Goal: Check status: Check status

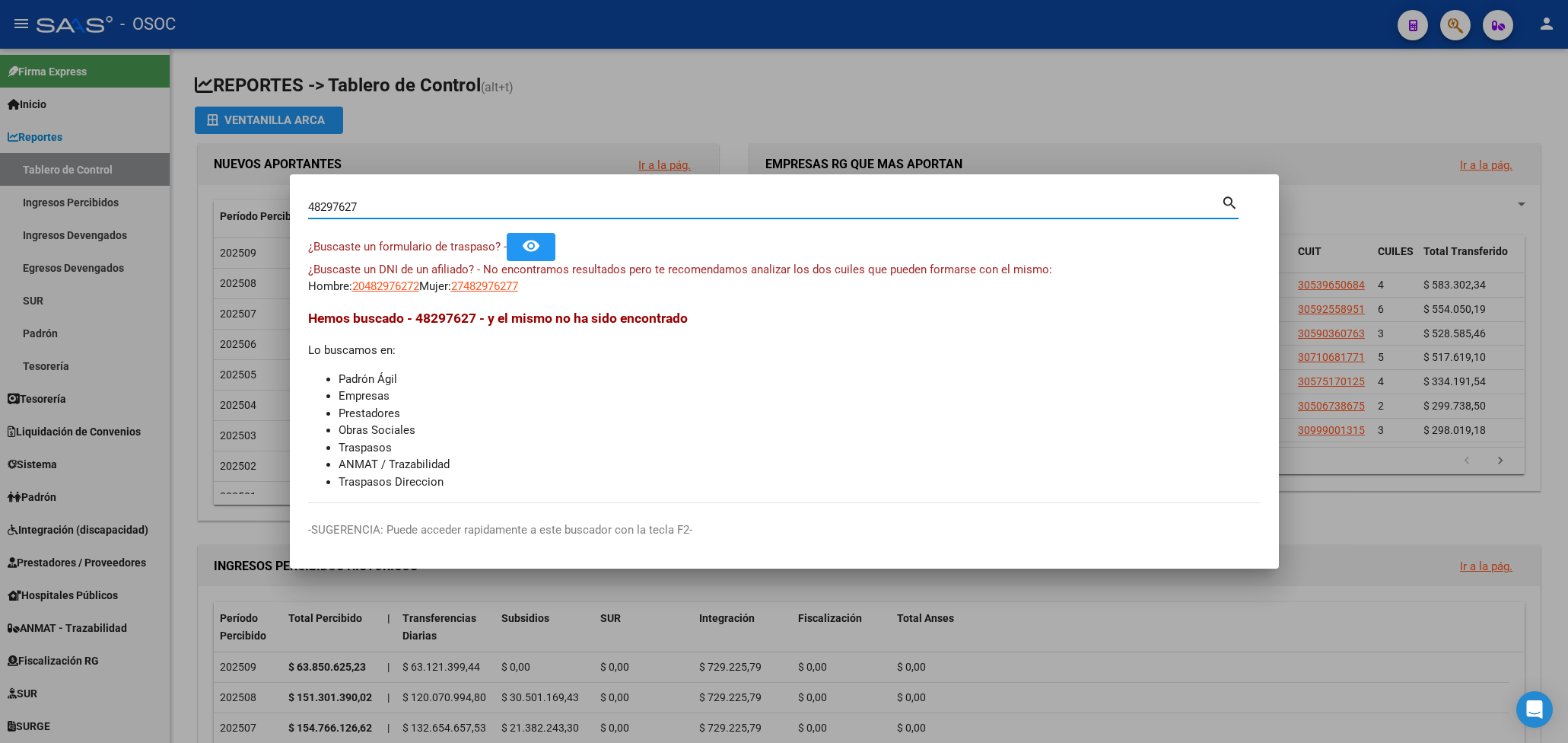
click at [1278, 68] on div at bounding box center [784, 371] width 1568 height 743
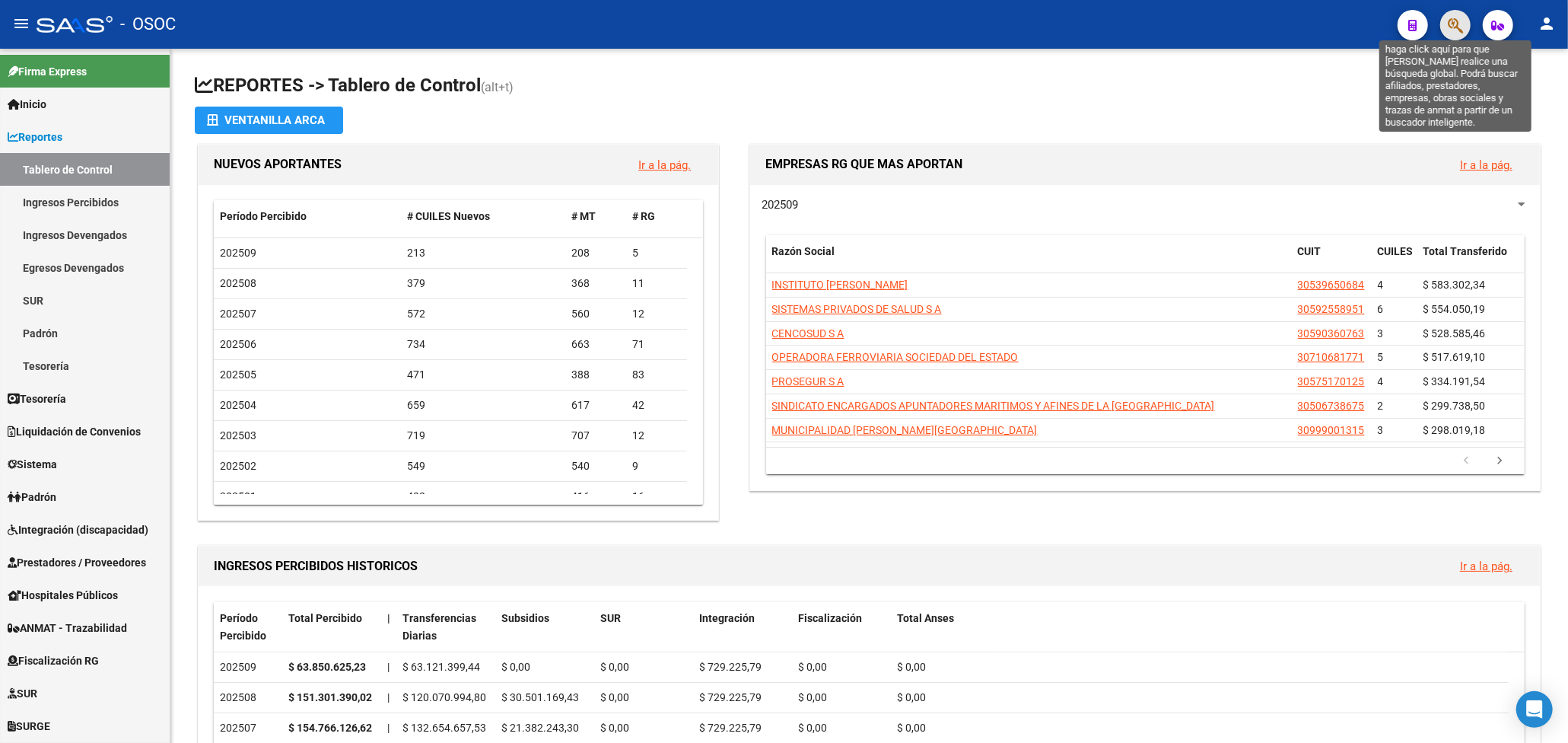
click at [1459, 19] on icon "button" at bounding box center [1455, 26] width 15 height 17
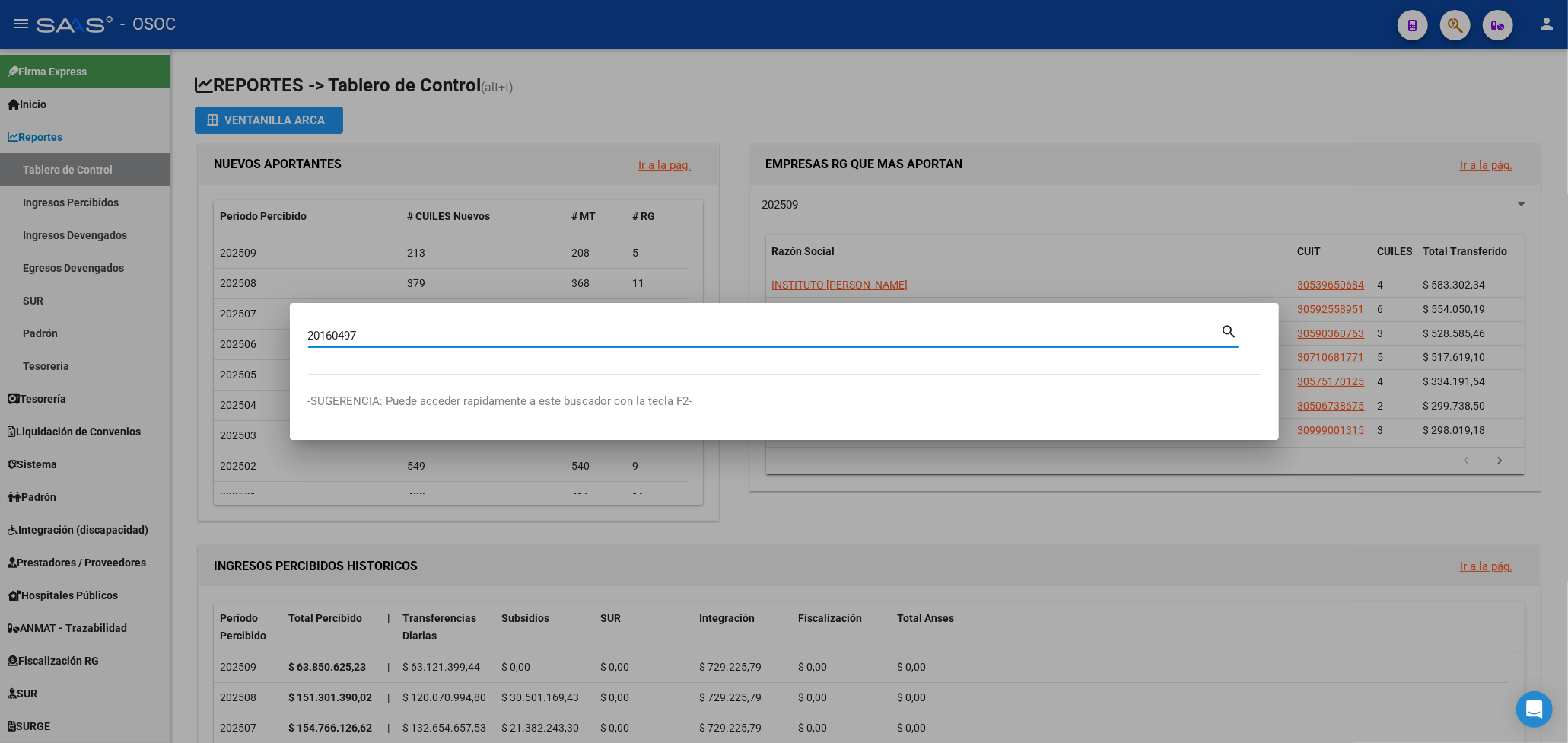
type input "20160497"
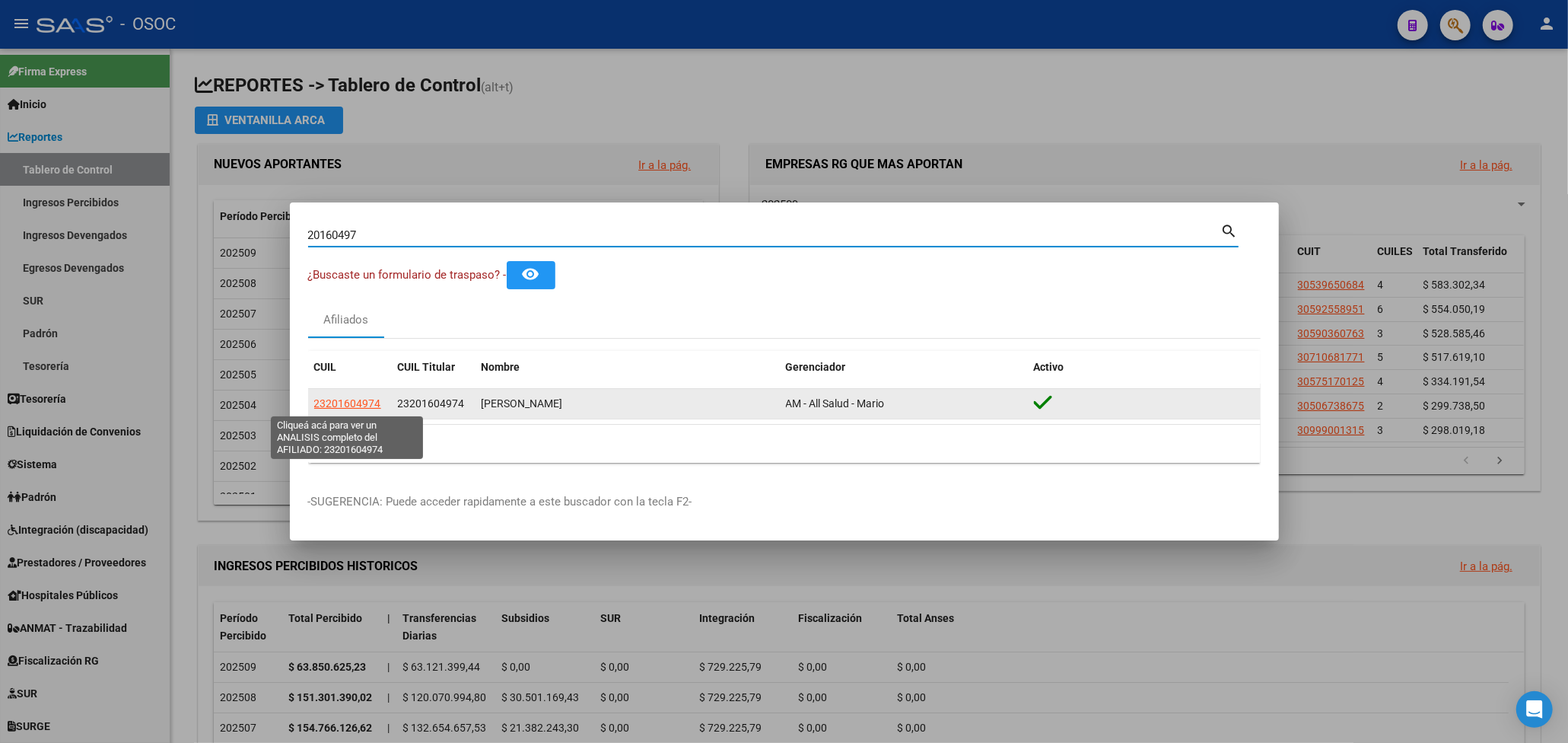
click at [372, 398] on span "23201604974" at bounding box center [348, 404] width 67 height 12
type textarea "23201604974"
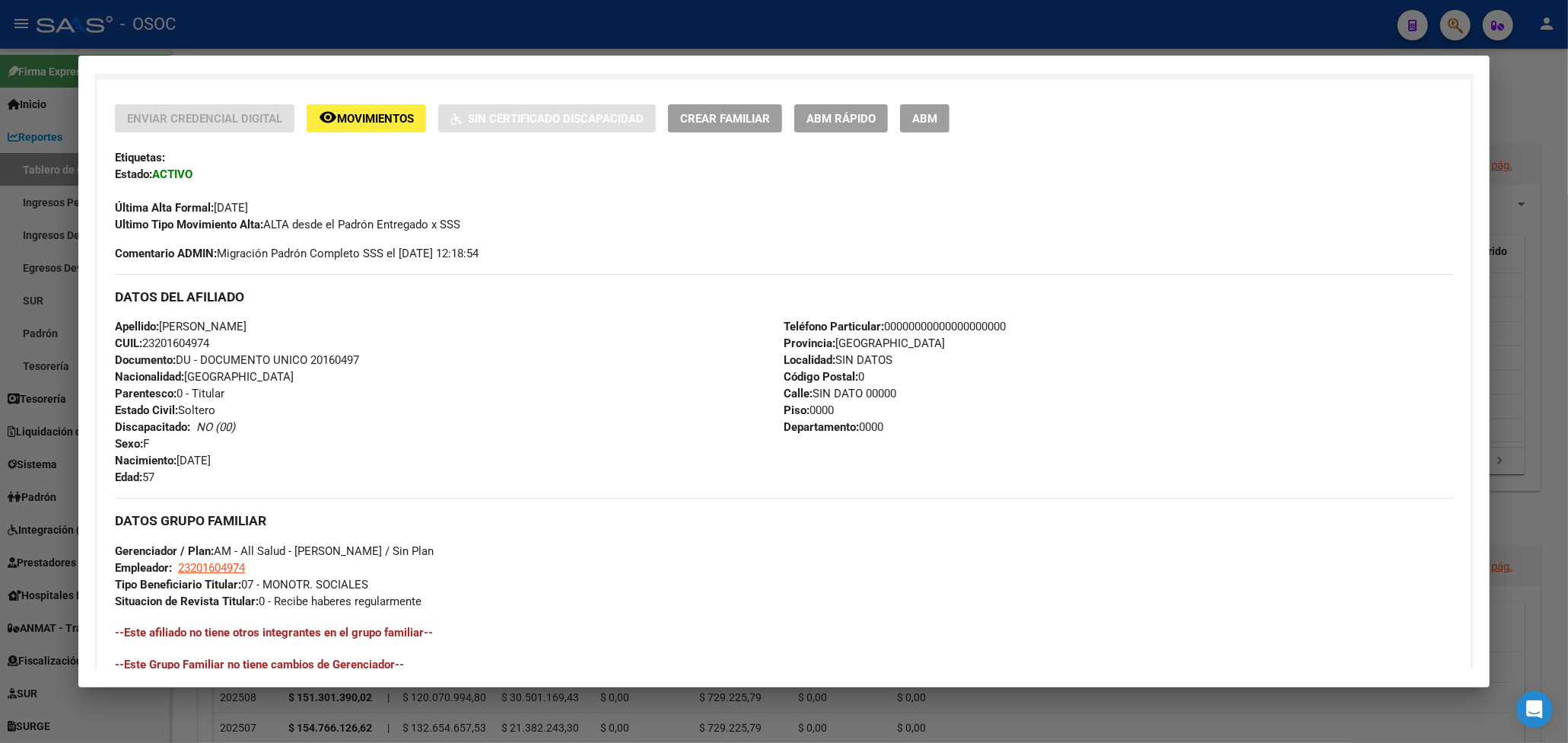
scroll to position [562, 0]
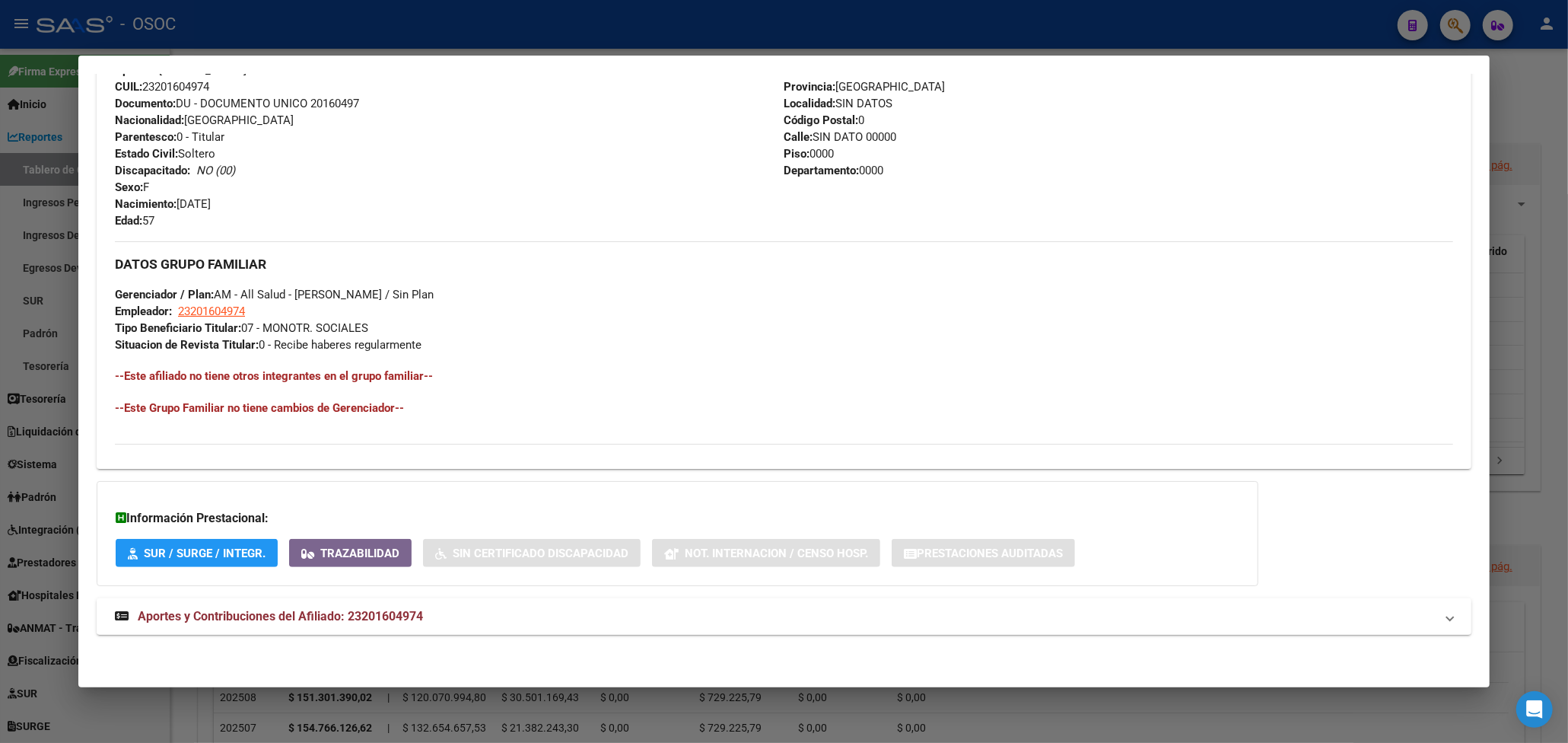
click at [335, 621] on span "Aportes y Contribuciones del Afiliado: 23201604974" at bounding box center [280, 616] width 286 height 15
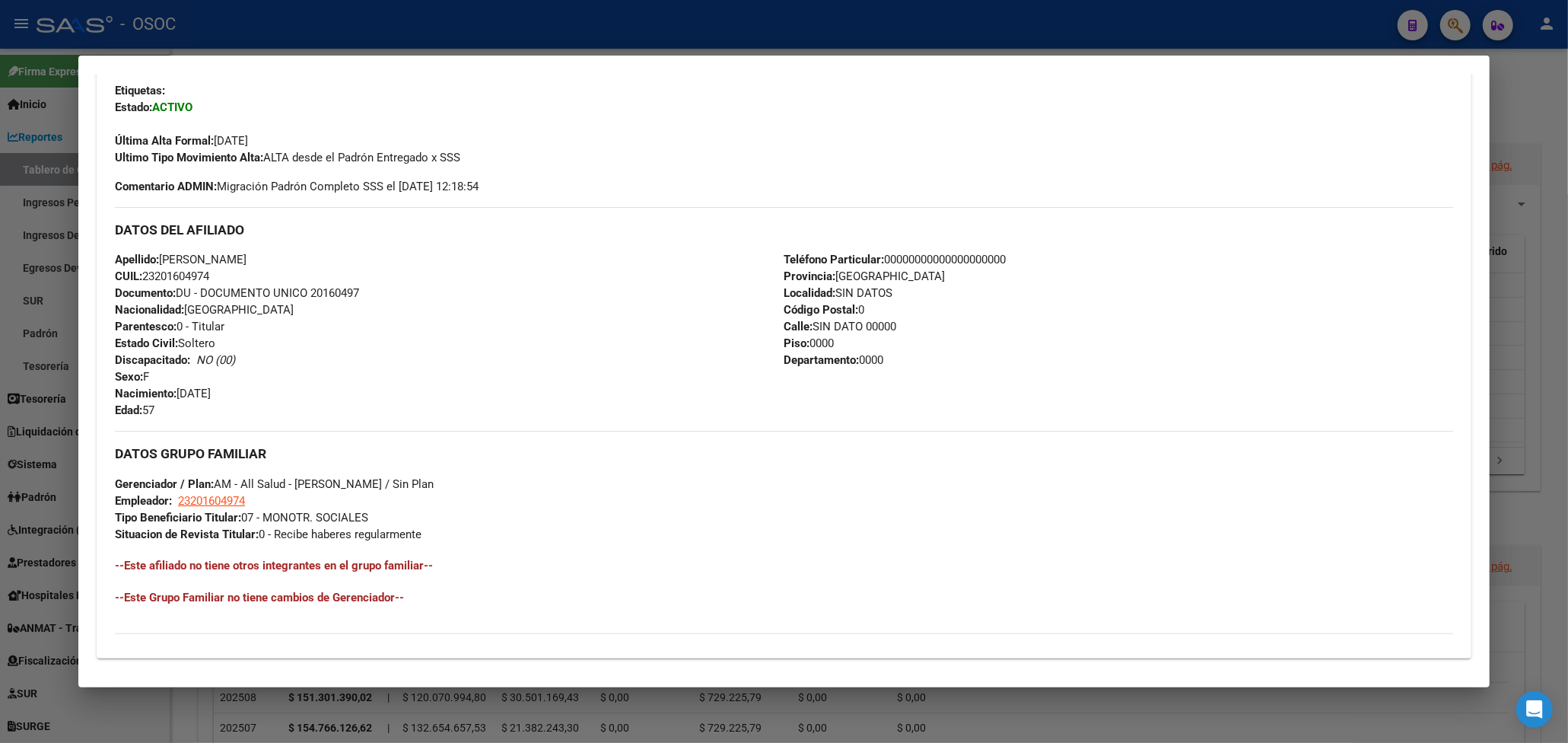
scroll to position [335, 0]
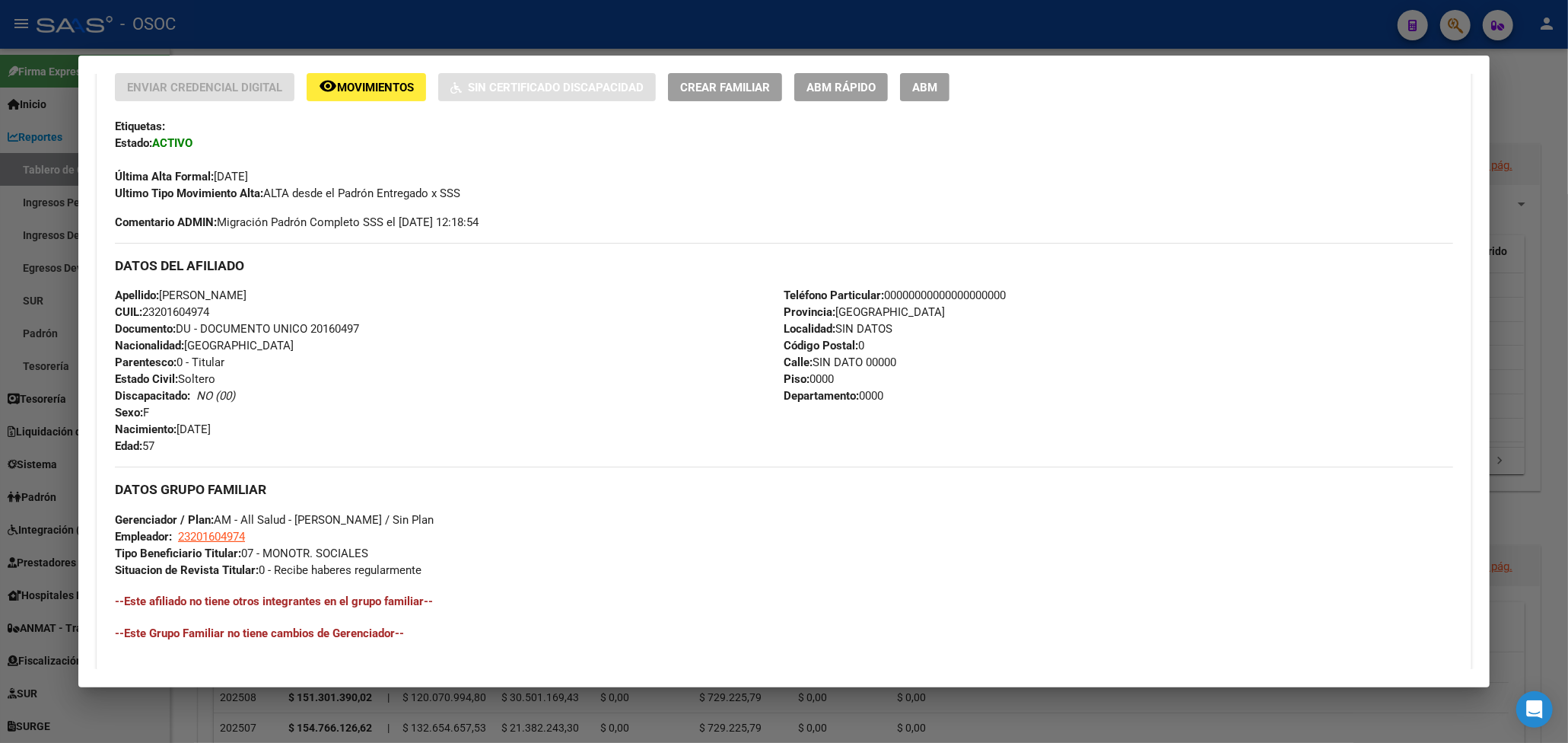
click at [616, 38] on div at bounding box center [784, 371] width 1568 height 743
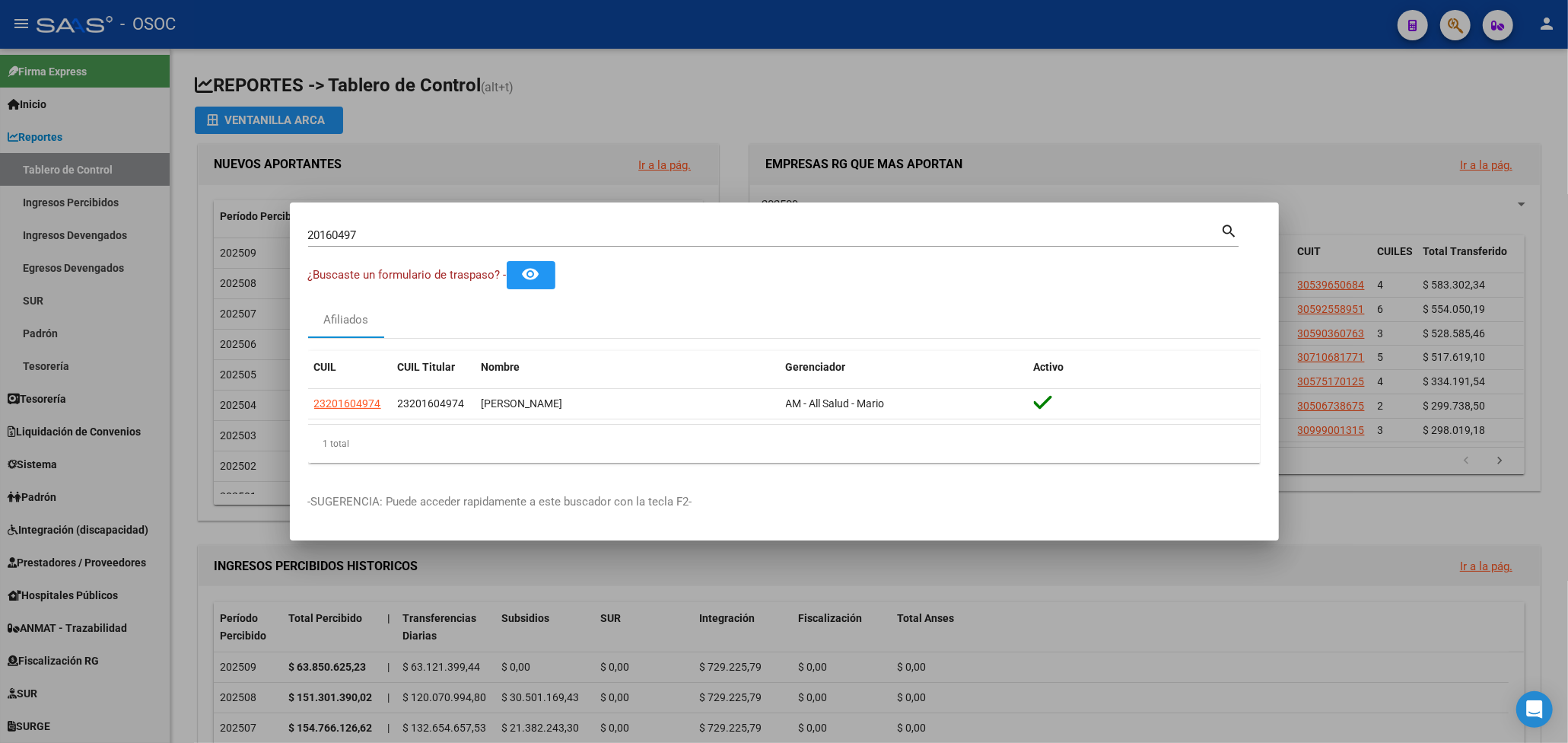
click at [880, 90] on div at bounding box center [784, 371] width 1568 height 743
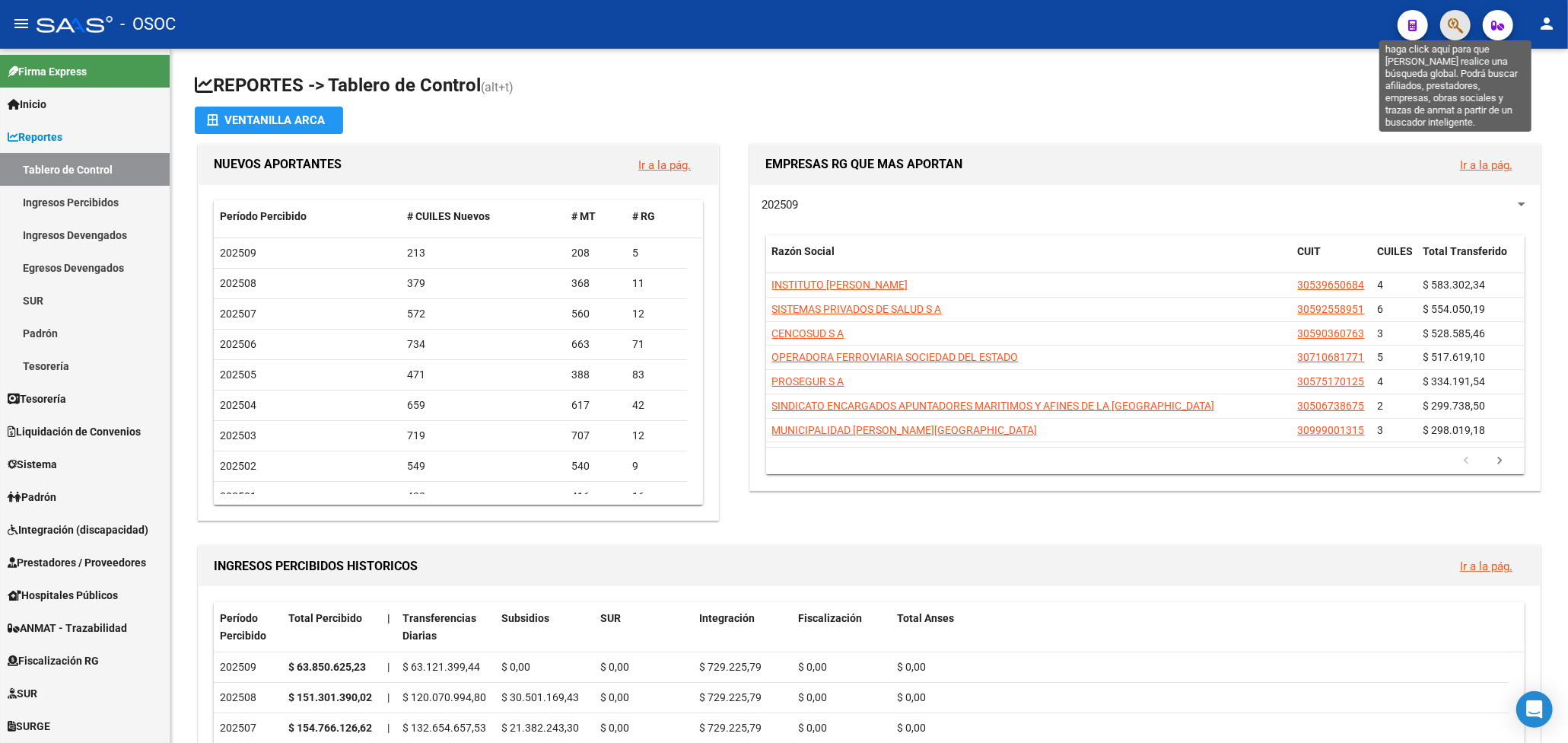
click at [1449, 29] on icon "button" at bounding box center [1455, 26] width 15 height 17
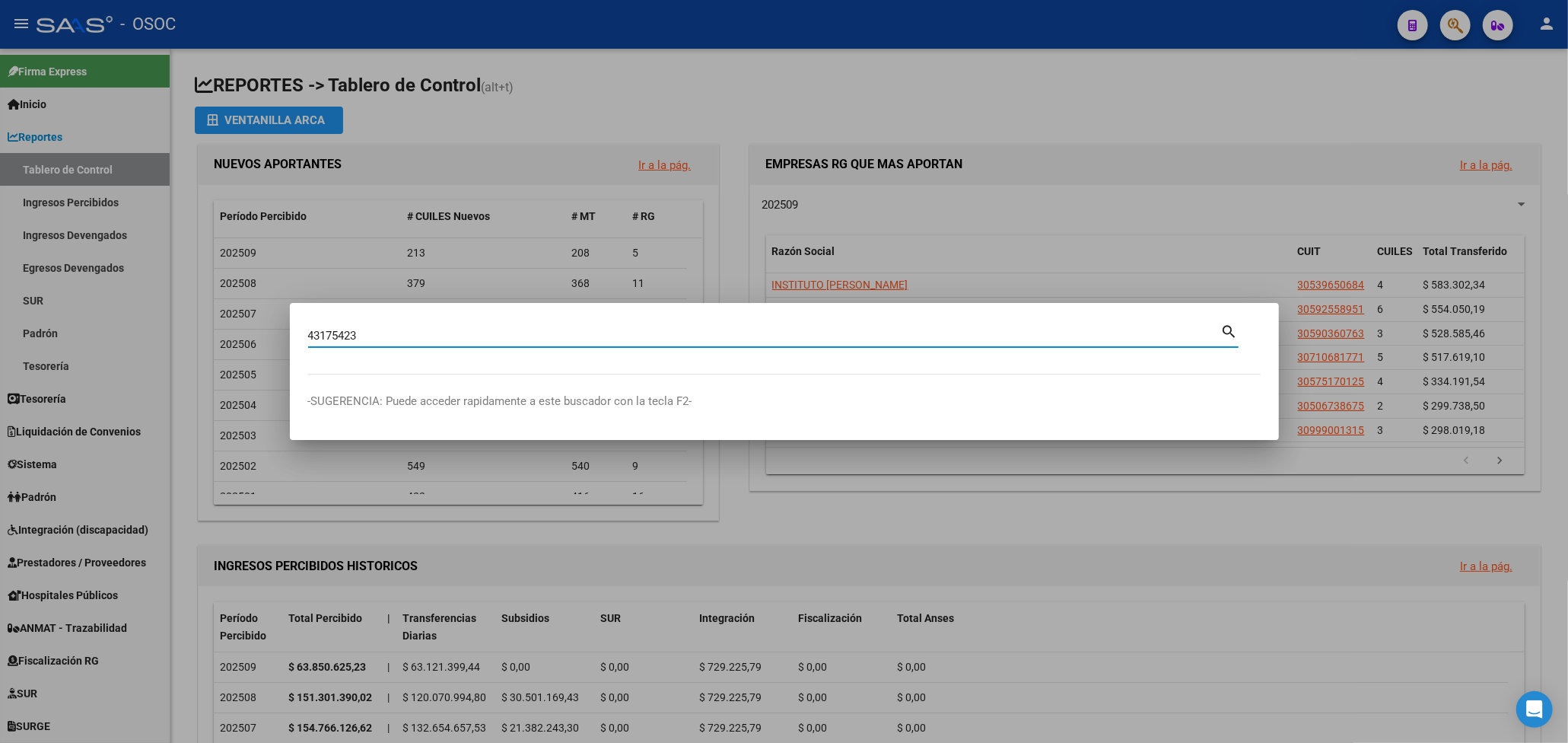
type input "43175423"
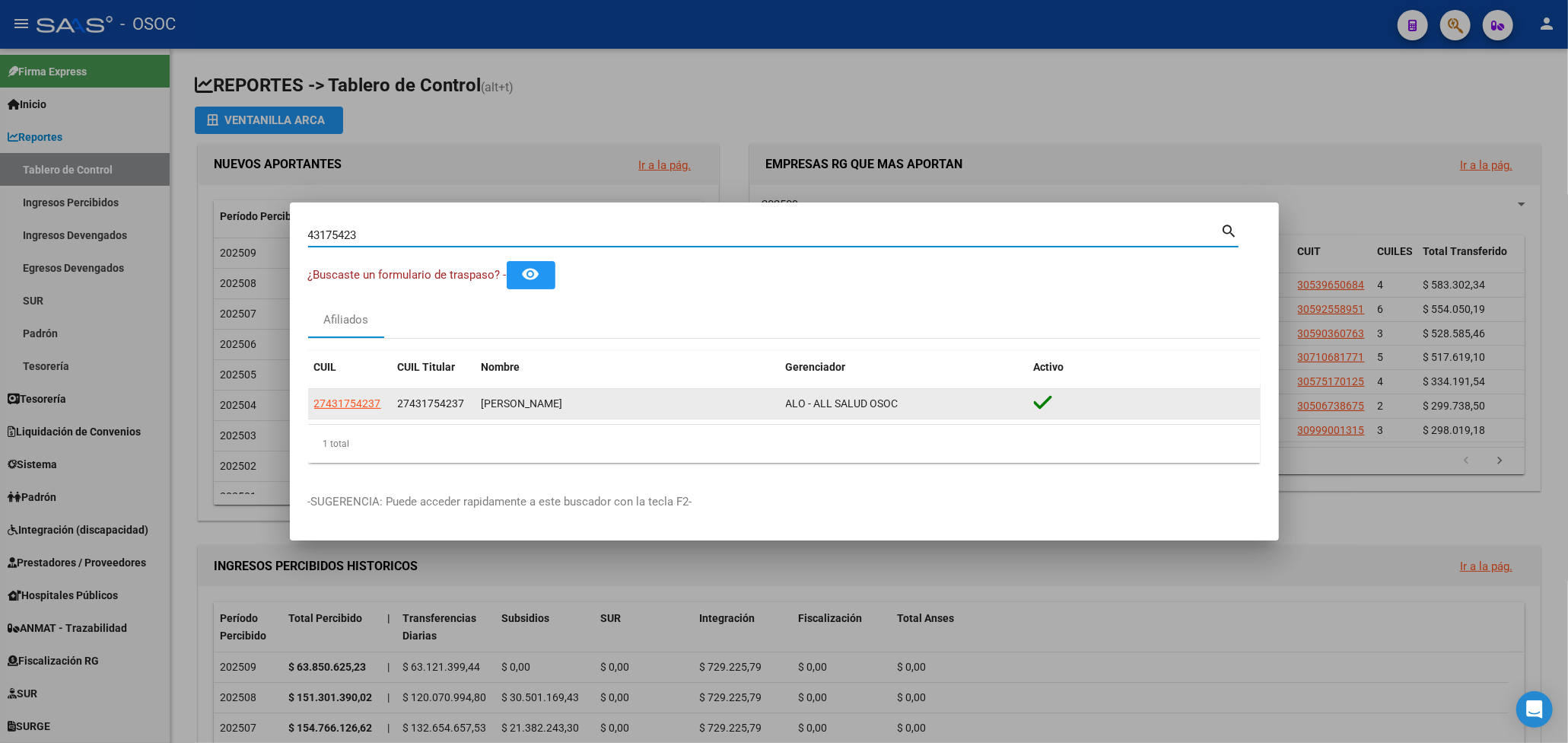
click at [380, 404] on div "27431754237" at bounding box center [351, 404] width 72 height 17
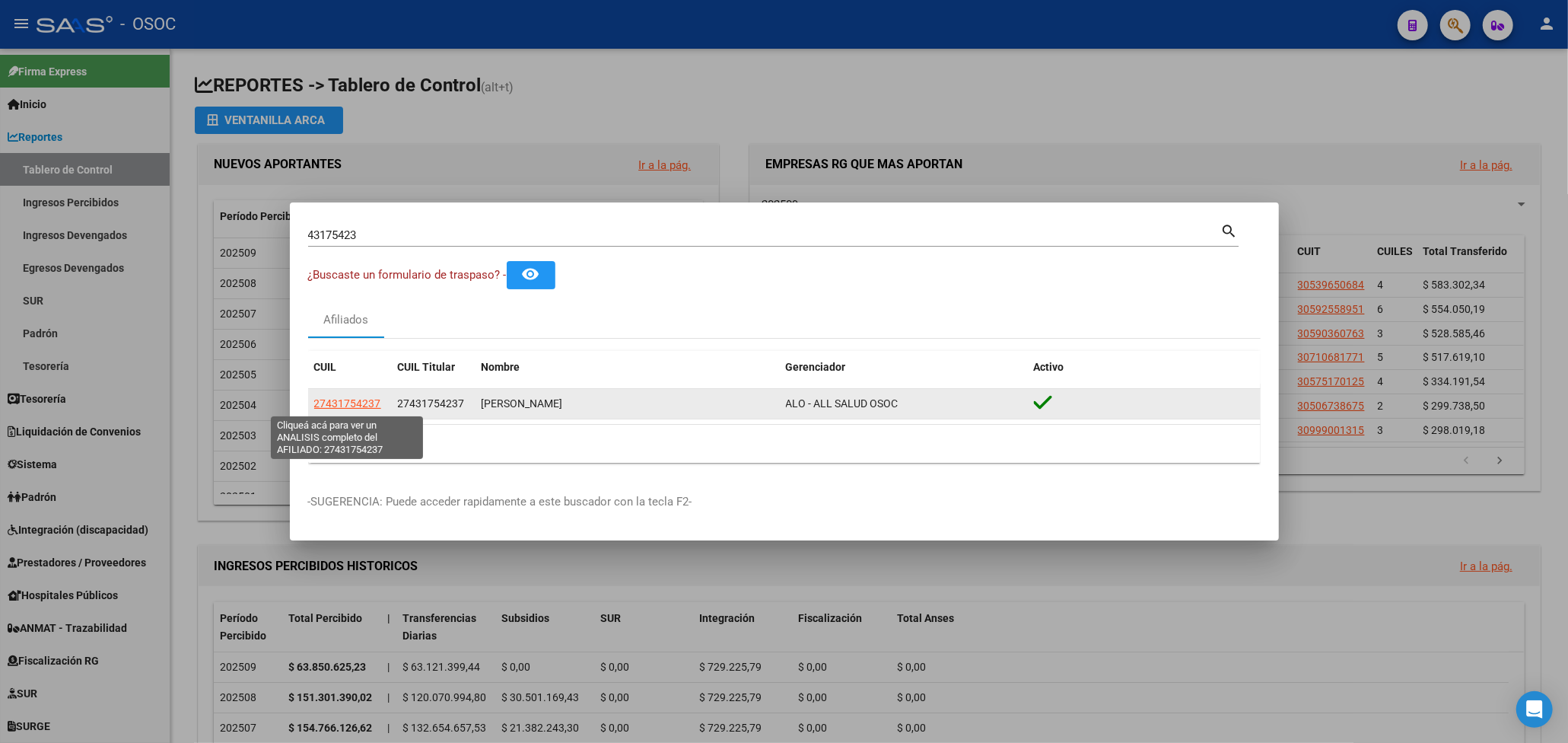
click at [363, 400] on span "27431754237" at bounding box center [348, 404] width 67 height 12
type textarea "27431754237"
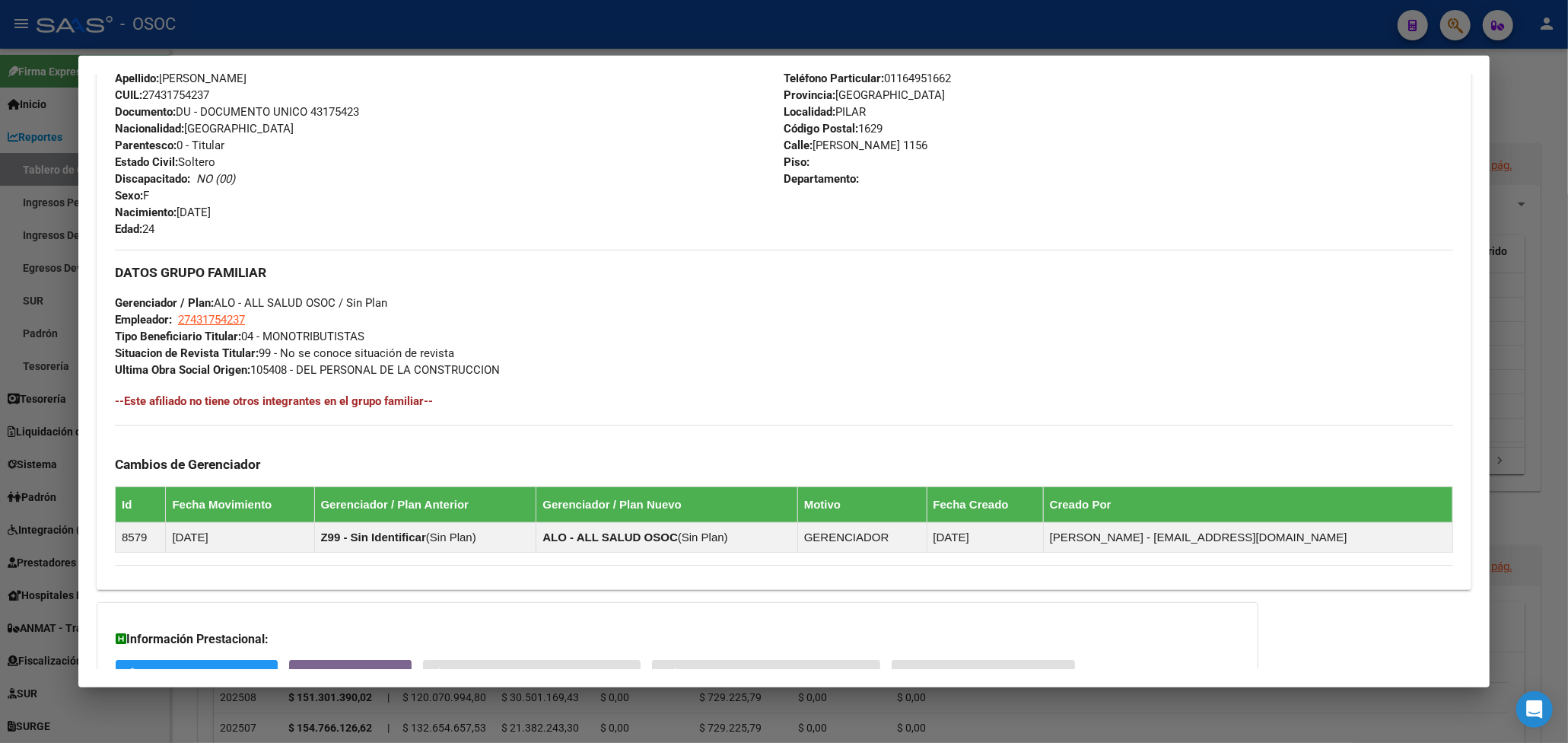
scroll to position [675, 0]
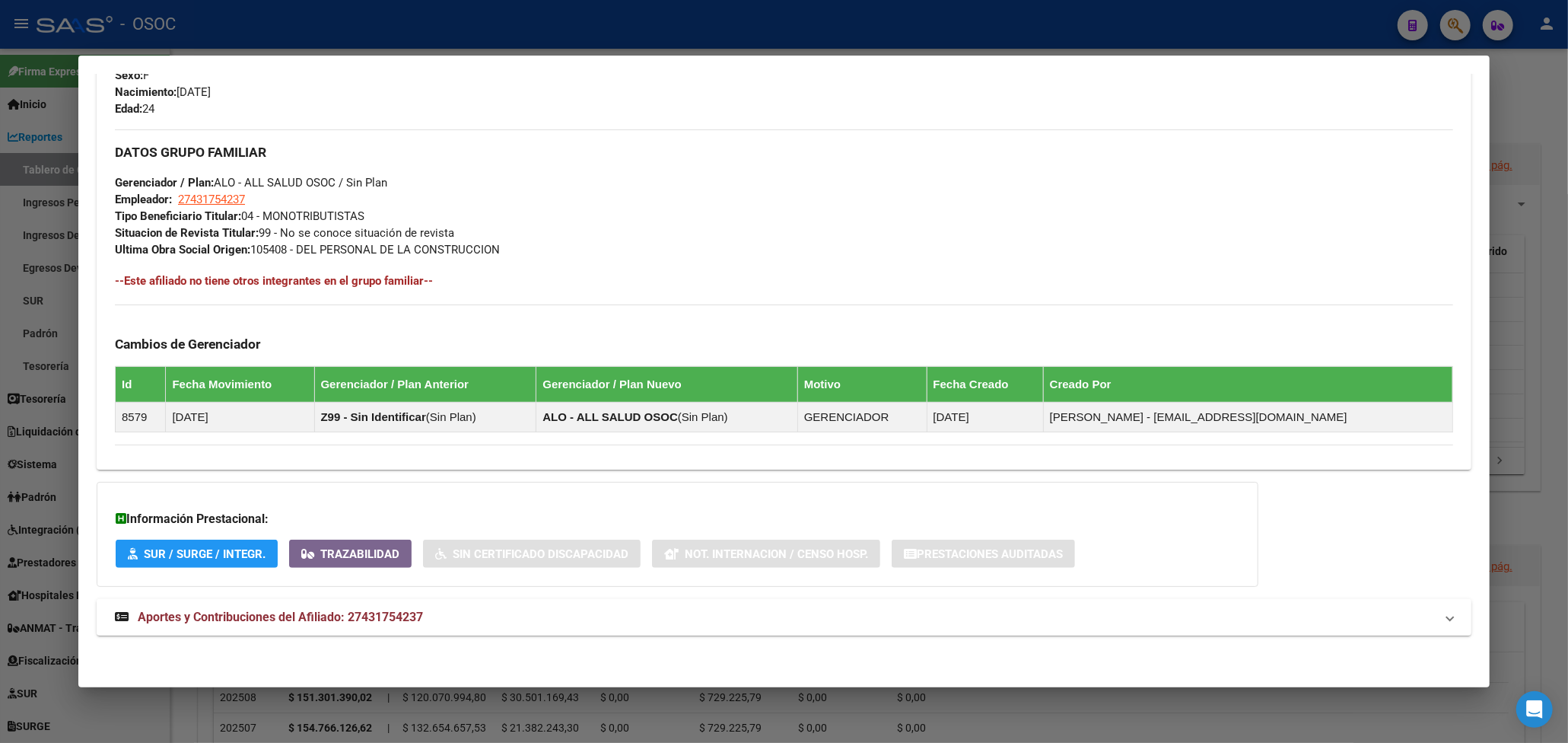
click at [439, 611] on mat-panel-title "Aportes y Contribuciones del Afiliado: 27431754237" at bounding box center [775, 616] width 1320 height 18
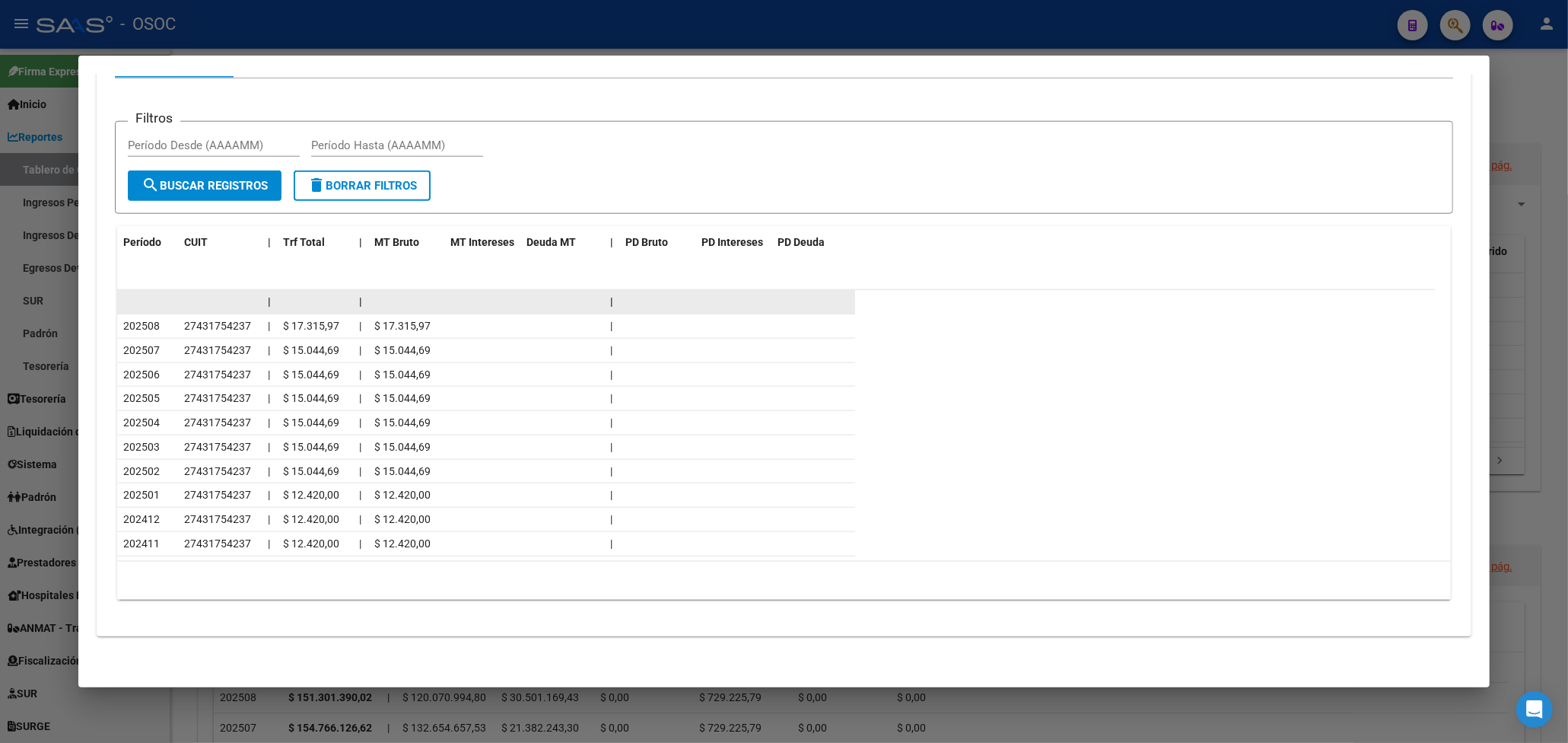
scroll to position [1361, 0]
click at [1209, 23] on div at bounding box center [784, 371] width 1568 height 743
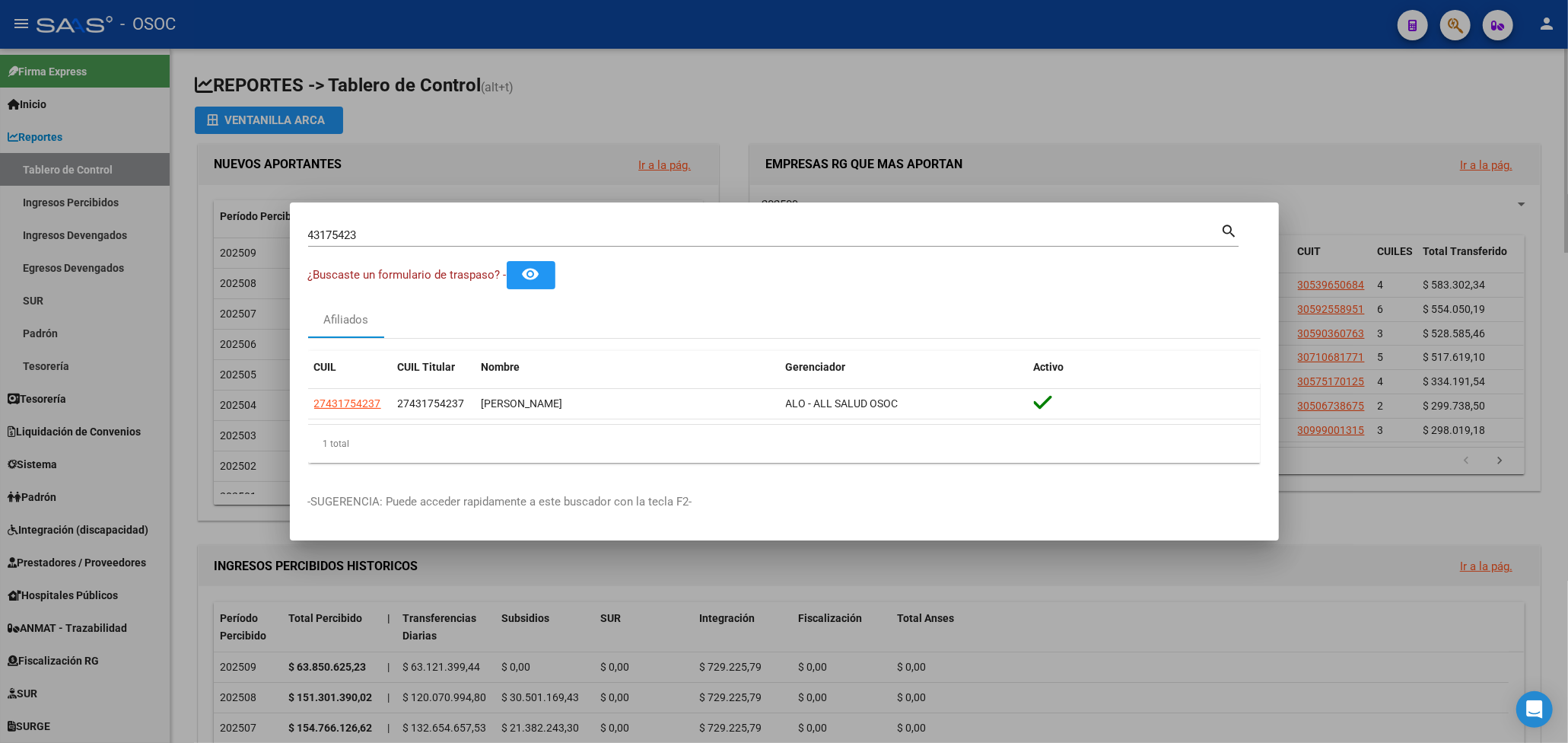
drag, startPoint x: 706, startPoint y: 144, endPoint x: 605, endPoint y: 78, distance: 120.7
click at [700, 134] on div at bounding box center [784, 371] width 1568 height 743
